Goal: Navigation & Orientation: Go to known website

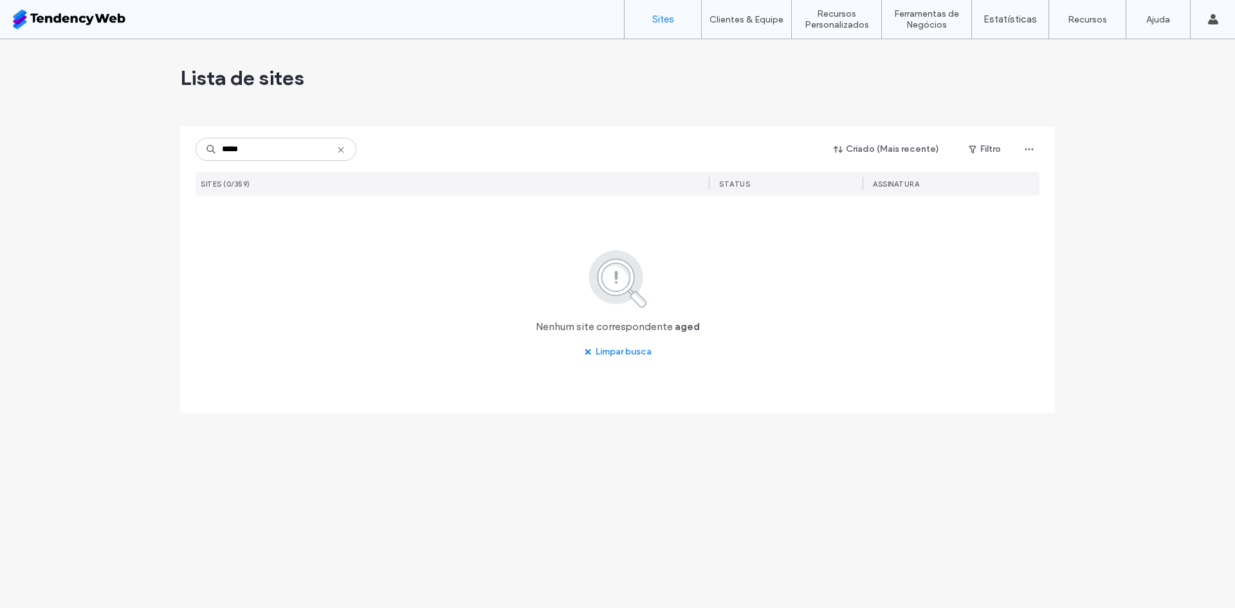
type input "*****"
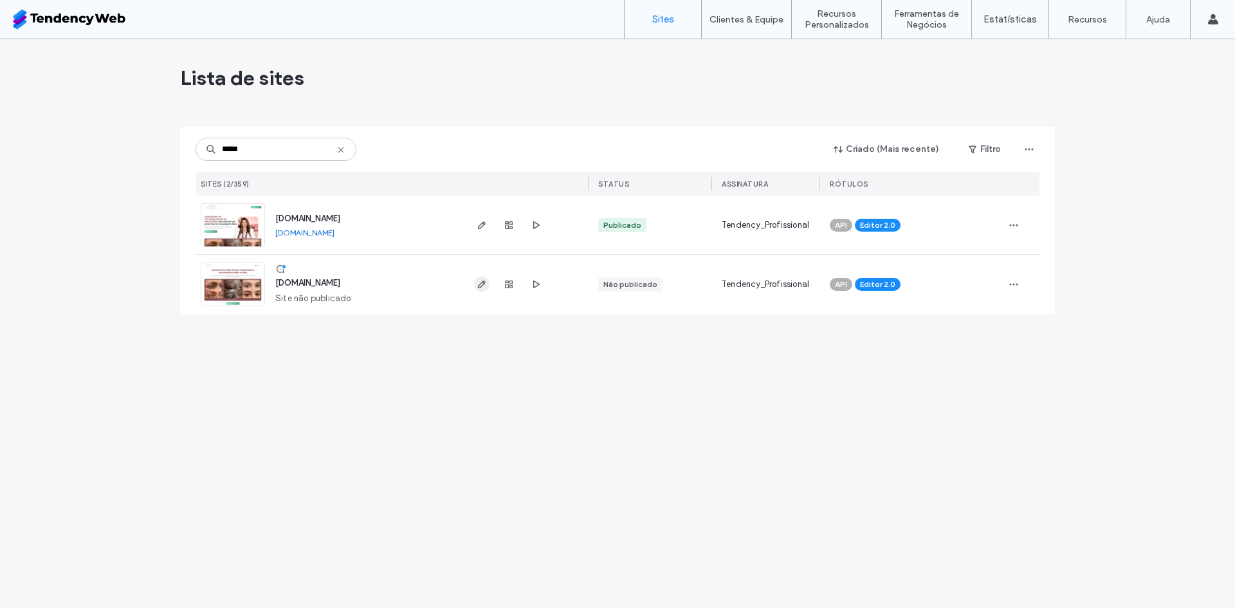
click at [482, 281] on icon "button" at bounding box center [482, 284] width 10 height 10
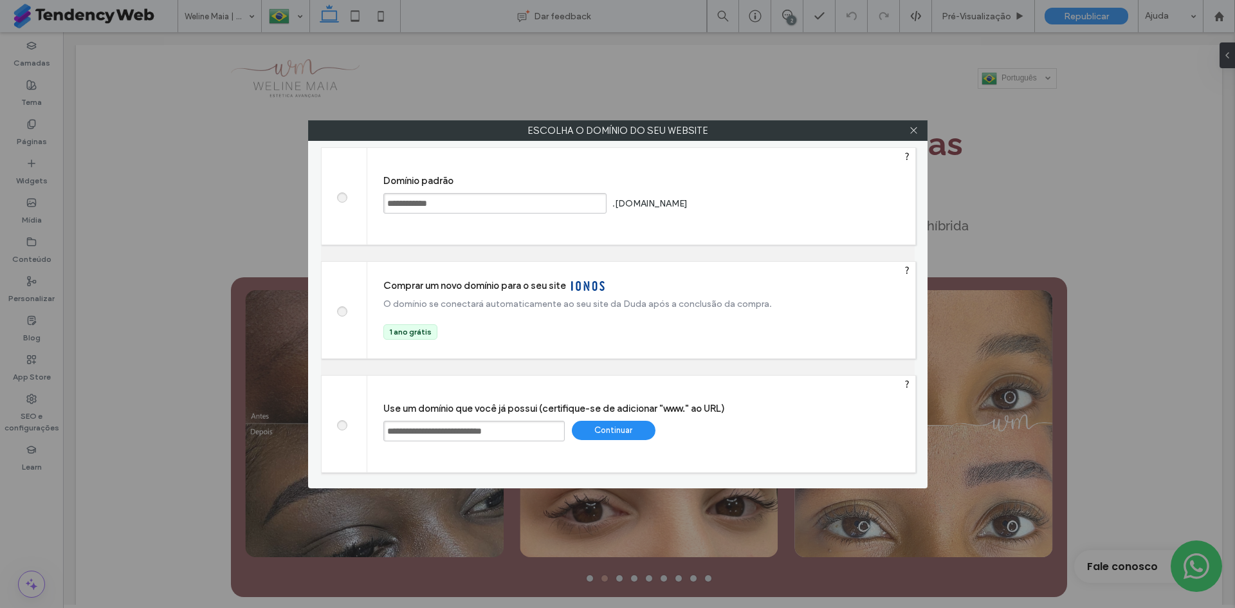
click at [605, 428] on div "Continuar" at bounding box center [614, 430] width 84 height 19
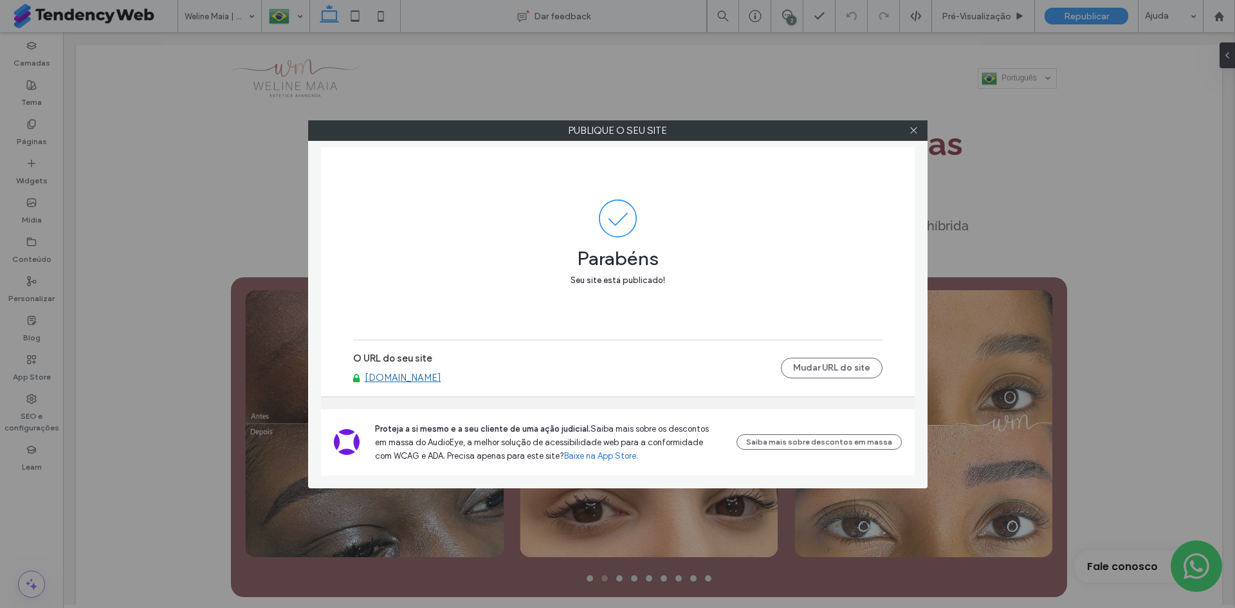
click at [441, 374] on link "[DOMAIN_NAME]" at bounding box center [403, 378] width 77 height 12
